Goal: Information Seeking & Learning: Check status

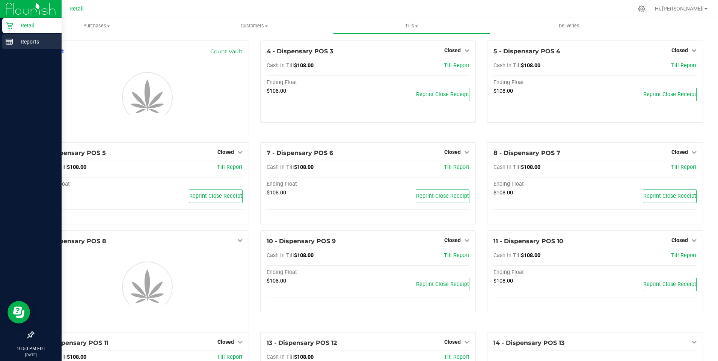
click at [26, 40] on p "Reports" at bounding box center [35, 41] width 45 height 9
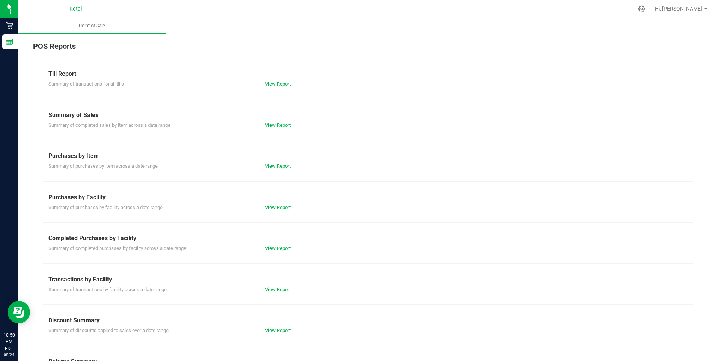
click at [278, 84] on link "View Report" at bounding box center [278, 84] width 26 height 6
